Goal: Task Accomplishment & Management: Use online tool/utility

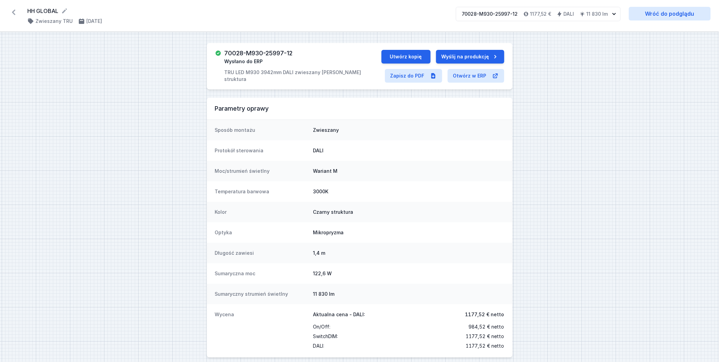
click at [13, 11] on icon at bounding box center [13, 12] width 11 height 11
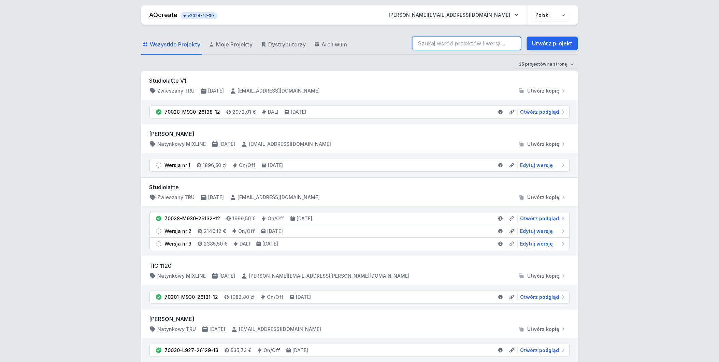
click at [445, 45] on input "search" at bounding box center [466, 44] width 109 height 14
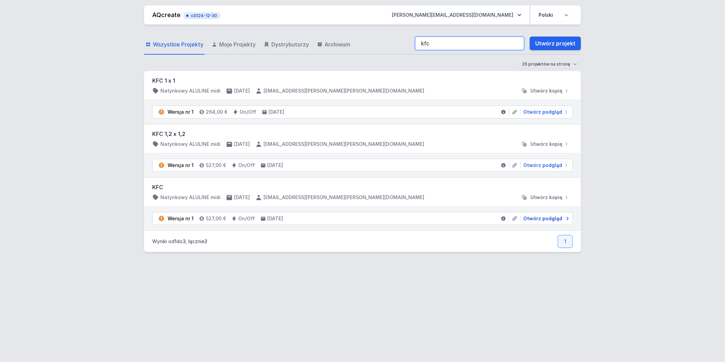
type input "kfc"
click at [538, 217] on span "Otwórz podgląd" at bounding box center [542, 218] width 39 height 7
select select "3000"
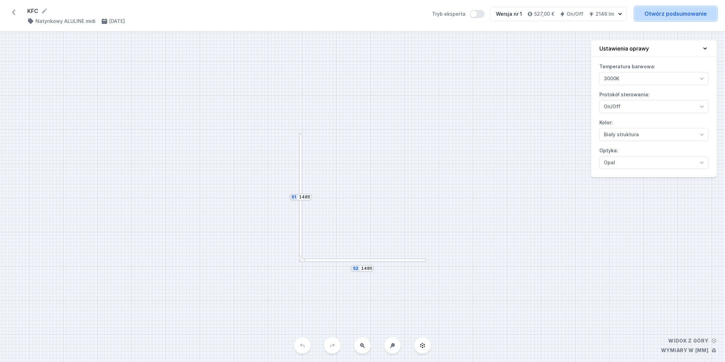
click at [663, 15] on link "Otwórz podsumowanie" at bounding box center [676, 14] width 82 height 14
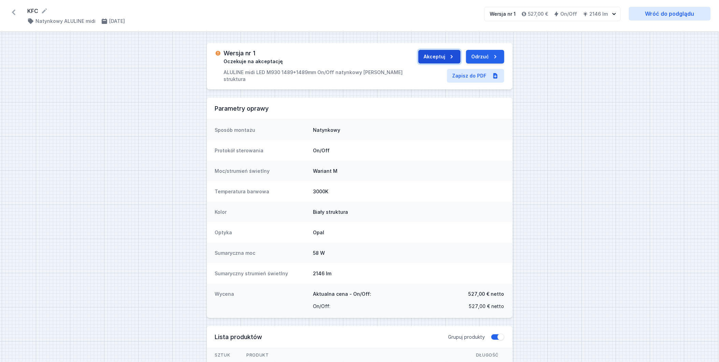
click at [443, 56] on button "Akceptuj" at bounding box center [439, 57] width 42 height 14
click at [471, 53] on button "Wyślij do ERP" at bounding box center [478, 57] width 53 height 14
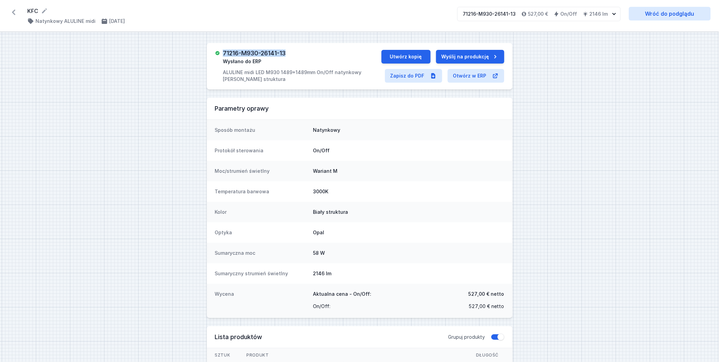
drag, startPoint x: 299, startPoint y: 55, endPoint x: 225, endPoint y: 50, distance: 74.2
click at [225, 50] on div "71216-M930-26141-13 Wysłano do ERP ALULINE midi LED M930 1489+1489mm On/Off nat…" at bounding box center [302, 66] width 158 height 33
drag, startPoint x: 225, startPoint y: 72, endPoint x: 245, endPoint y: 79, distance: 21.4
click at [245, 79] on p "ALULINE midi LED M930 1489+1489mm On/Off natynkowy [PERSON_NAME] struktura" at bounding box center [302, 76] width 158 height 14
copy p "ALULINE midi LED M930 1489+1489mm On/Off natynkowy [PERSON_NAME] struktura"
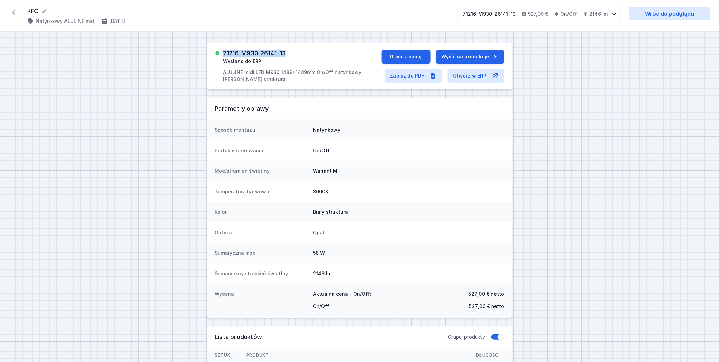
drag, startPoint x: 301, startPoint y: 54, endPoint x: 225, endPoint y: 49, distance: 76.6
click at [225, 50] on div "71216-M930-26141-13 Wysłano do ERP ALULINE midi LED M930 1489+1489mm On/Off nat…" at bounding box center [302, 66] width 158 height 33
copy h3 "71216-M930-26141-13"
select select "3000"
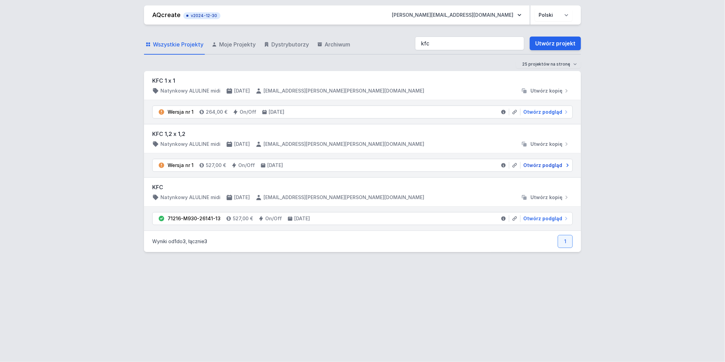
click at [549, 164] on span "Otwórz podgląd" at bounding box center [542, 165] width 39 height 7
select select "3000"
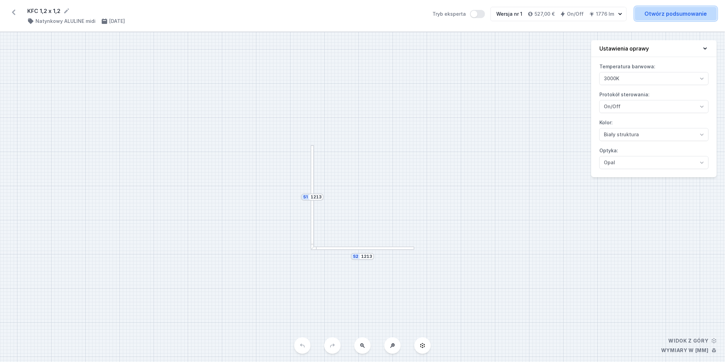
click at [666, 12] on link "Otwórz podsumowanie" at bounding box center [676, 14] width 82 height 14
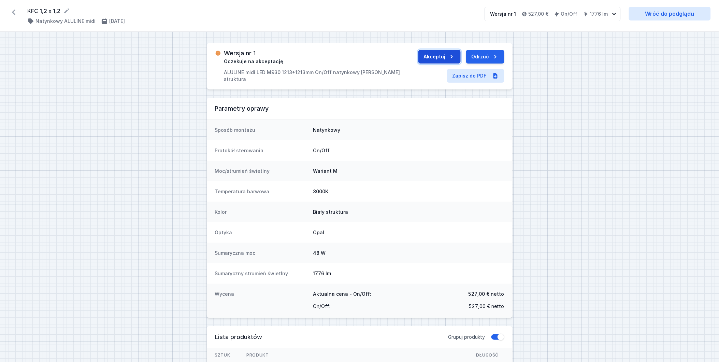
click at [441, 55] on button "Akceptuj" at bounding box center [439, 57] width 42 height 14
click at [468, 57] on button "Wyślij do ERP" at bounding box center [478, 57] width 53 height 14
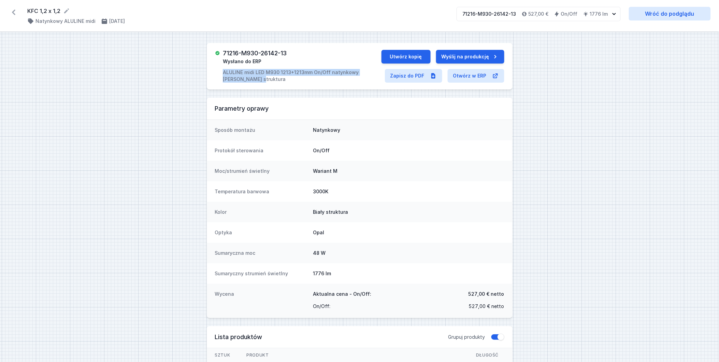
drag, startPoint x: 223, startPoint y: 70, endPoint x: 245, endPoint y: 79, distance: 24.3
click at [245, 79] on div "71216-M930-26142-13 Wysłano do ERP ALULINE midi LED M930 1213+1213mm On/Off nat…" at bounding box center [298, 66] width 167 height 33
copy p "ALULINE midi LED M930 1213+1213mm On/Off natynkowy [PERSON_NAME] struktura"
drag, startPoint x: 289, startPoint y: 54, endPoint x: 225, endPoint y: 52, distance: 64.2
click at [225, 52] on h3 "71216-M930-26142-13" at bounding box center [255, 53] width 64 height 7
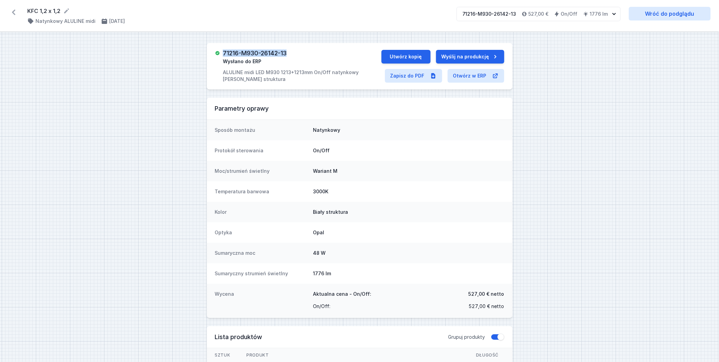
copy h3 "71216-M930-26142-13"
select select "3000"
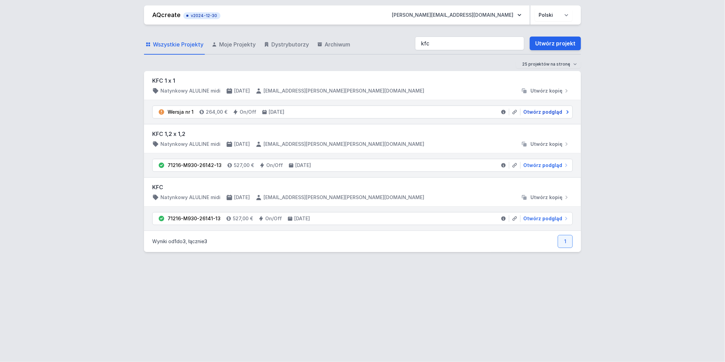
click at [531, 112] on span "Otwórz podgląd" at bounding box center [542, 112] width 39 height 7
select select "3000"
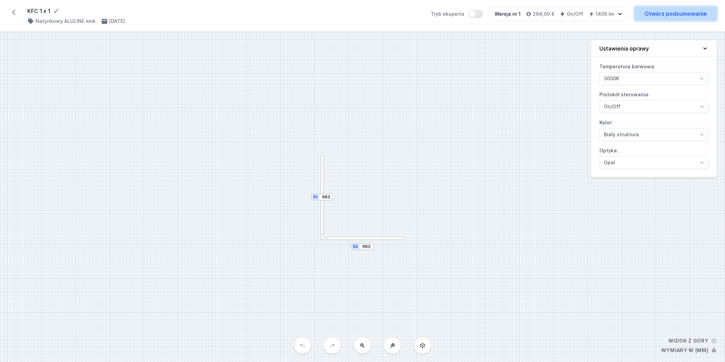
click at [663, 16] on link "Otwórz podsumowanie" at bounding box center [676, 14] width 82 height 14
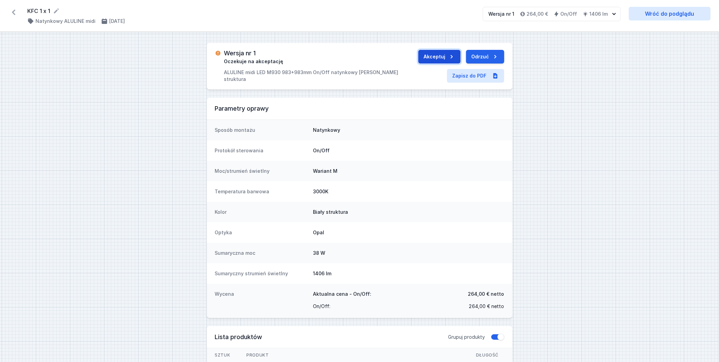
click at [449, 58] on icon "submit" at bounding box center [452, 56] width 7 height 7
click at [462, 55] on button "Wyślij do ERP" at bounding box center [478, 57] width 53 height 14
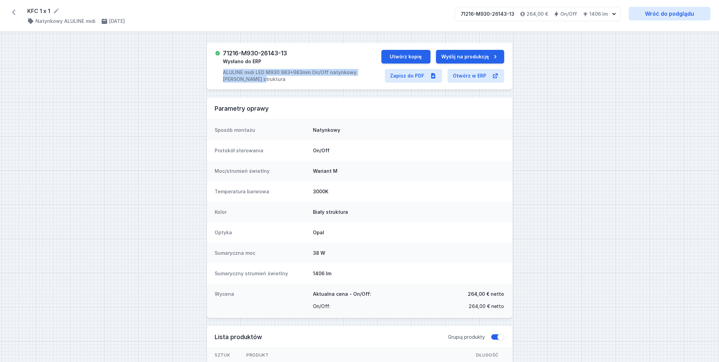
drag, startPoint x: 221, startPoint y: 70, endPoint x: 251, endPoint y: 79, distance: 31.9
click at [251, 79] on div "71216-M930-26143-13 Wysłano do ERP ALULINE midi LED M930 983+983mm On/Off natyn…" at bounding box center [298, 66] width 167 height 33
copy p "ALULINE midi LED M930 983+983mm On/Off natynkowy [PERSON_NAME] struktura"
drag, startPoint x: 295, startPoint y: 52, endPoint x: 225, endPoint y: 50, distance: 70.0
click at [225, 50] on div "71216-M930-26143-13 Wysłano do ERP ALULINE midi LED M930 983+983mm On/Off natyn…" at bounding box center [302, 66] width 158 height 33
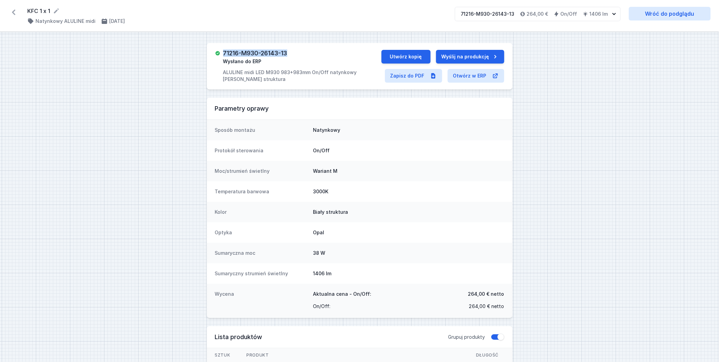
copy h3 "71216-M930-26143-13"
